Goal: Information Seeking & Learning: Check status

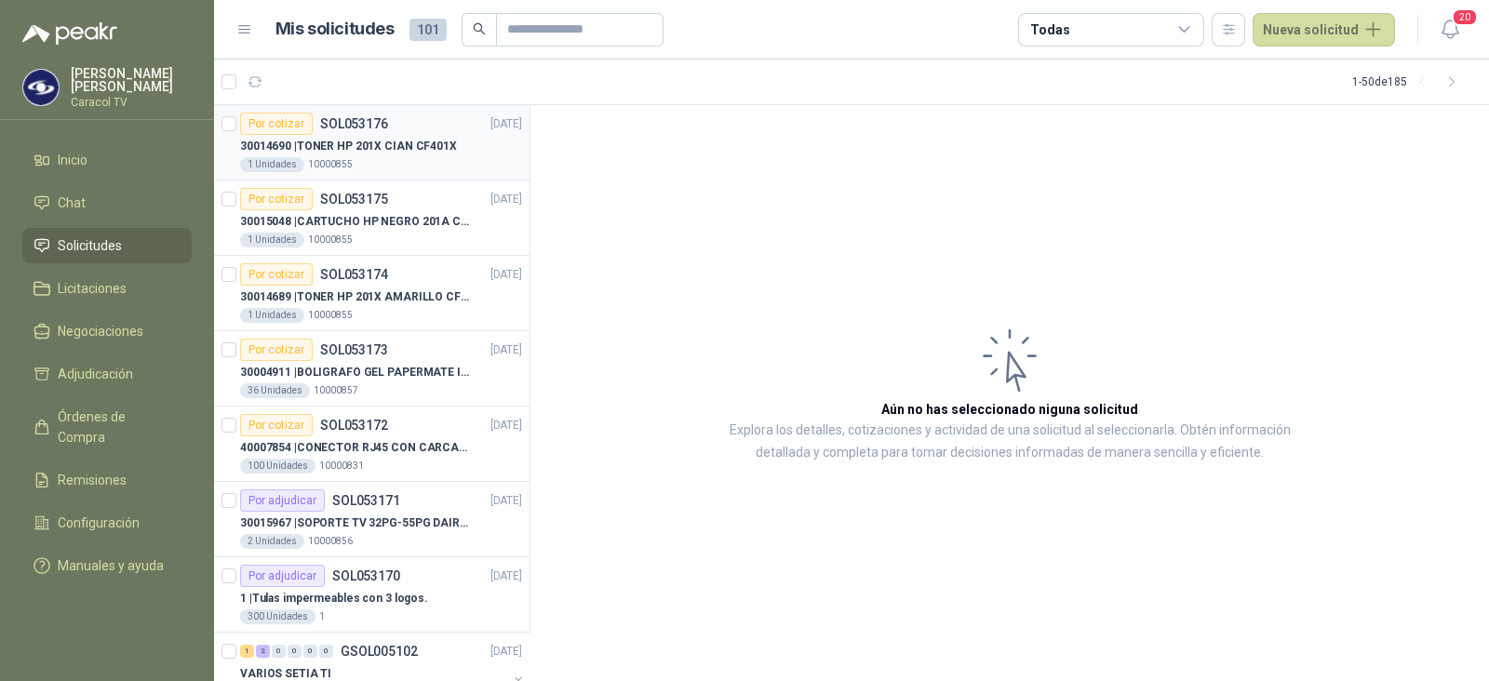
click at [432, 141] on p "30014690 | TONER HP 201X CIAN CF401X" at bounding box center [348, 147] width 217 height 18
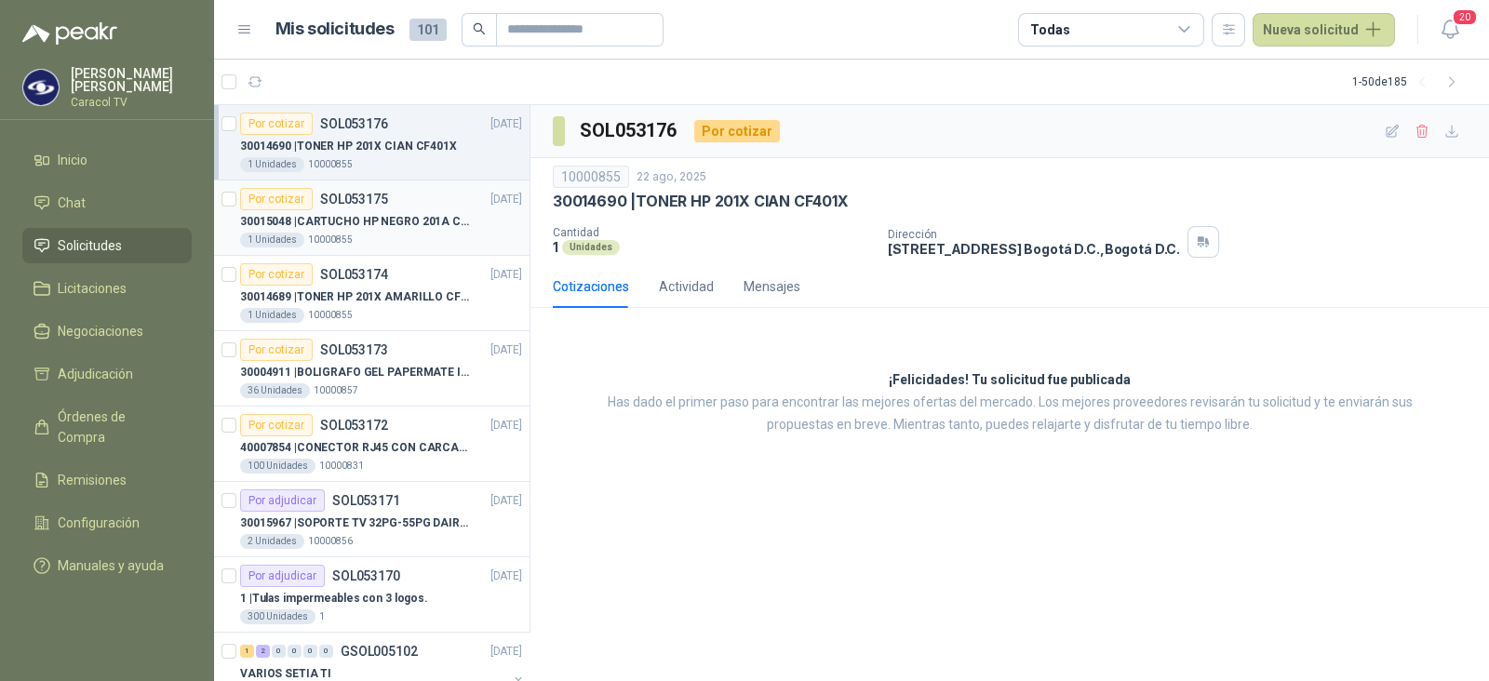
click at [401, 234] on div "1 Unidades 10000855" at bounding box center [381, 240] width 282 height 15
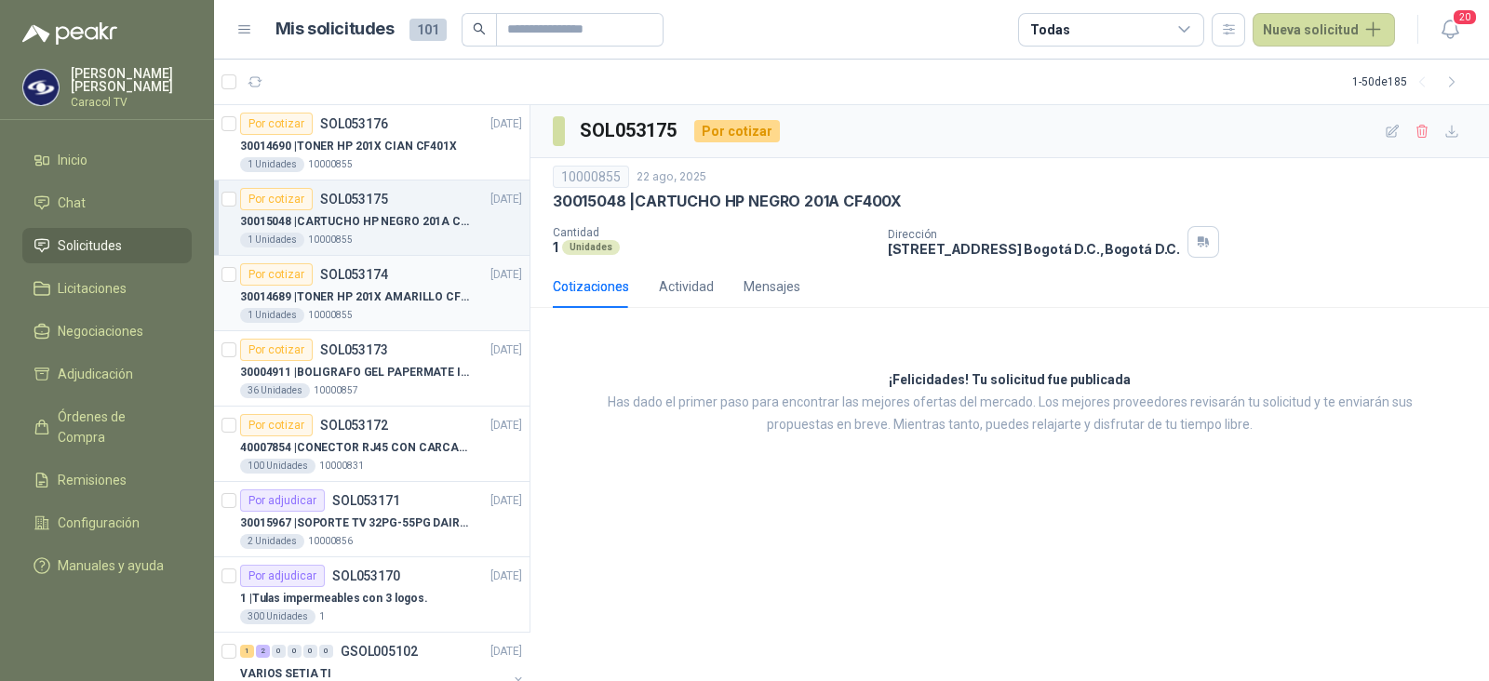
click at [394, 282] on div "Por cotizar SOL053174 [DATE]" at bounding box center [381, 274] width 282 height 22
